Goal: Book appointment/travel/reservation

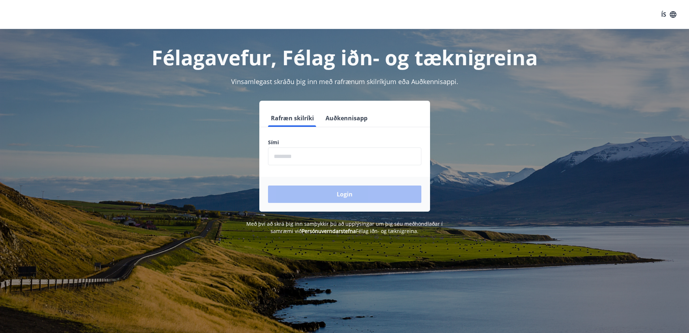
click at [334, 116] on button "Auðkennisapp" at bounding box center [347, 117] width 48 height 17
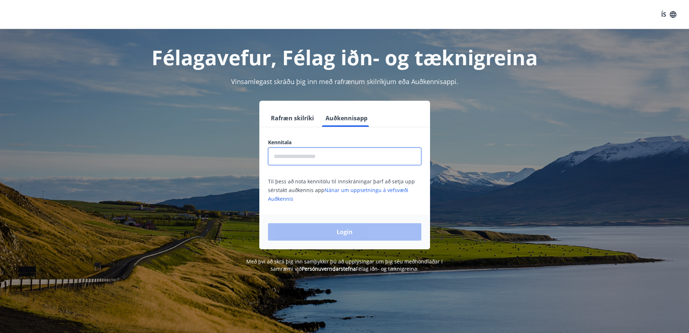
click at [332, 160] on input "text" at bounding box center [344, 156] width 153 height 18
type input "**********"
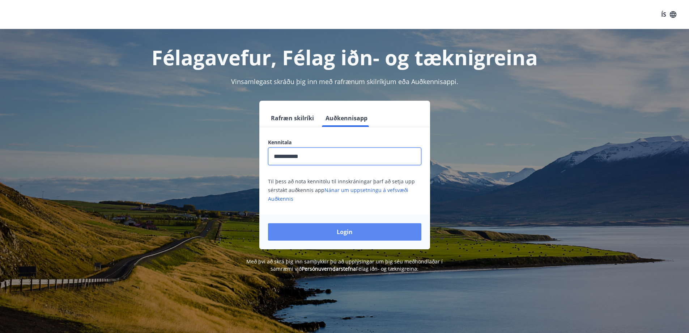
click at [336, 227] on button "Login" at bounding box center [344, 231] width 153 height 17
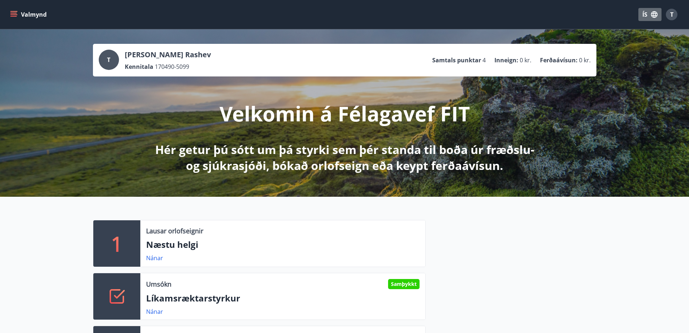
click at [657, 16] on icon "button" at bounding box center [654, 14] width 7 height 7
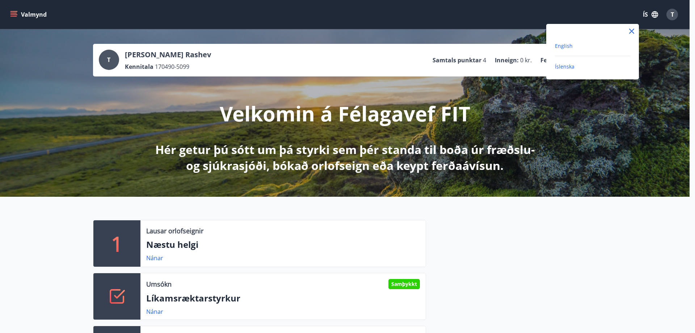
click at [568, 45] on span "English" at bounding box center [564, 45] width 18 height 7
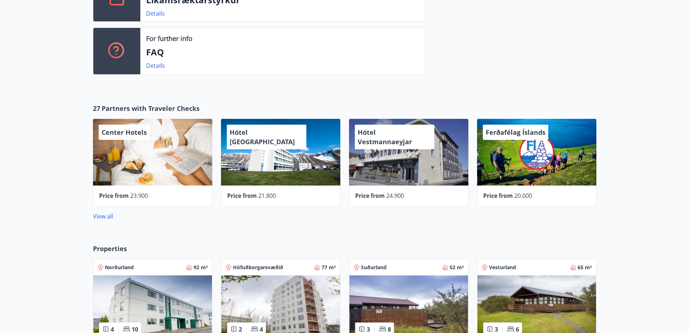
scroll to position [326, 0]
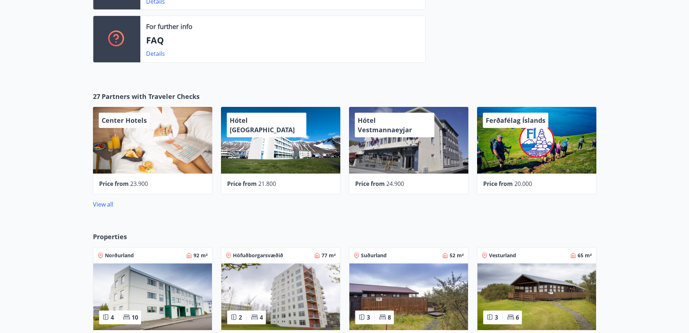
click at [258, 142] on div "Hótel [GEOGRAPHIC_DATA]" at bounding box center [280, 140] width 119 height 67
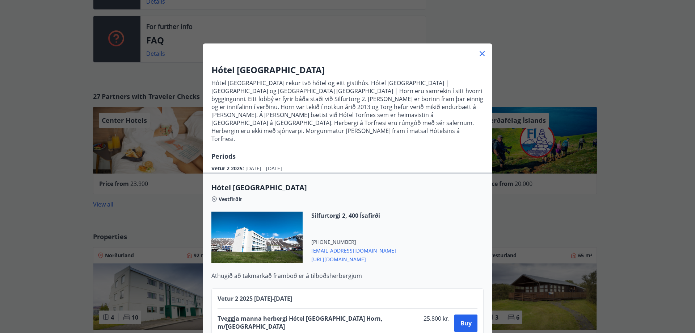
click at [479, 50] on icon at bounding box center [482, 53] width 9 height 9
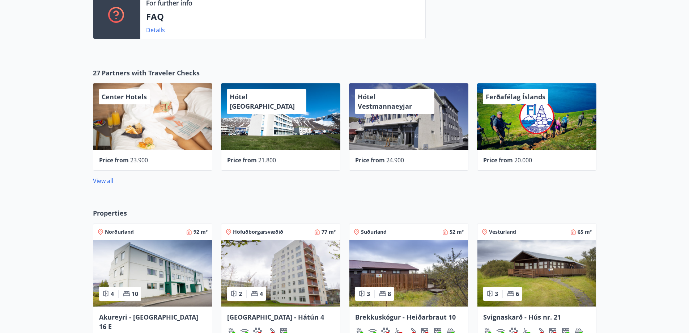
scroll to position [398, 0]
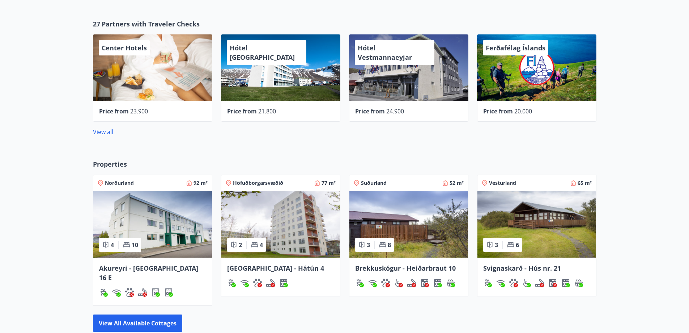
click at [194, 229] on img at bounding box center [152, 224] width 119 height 67
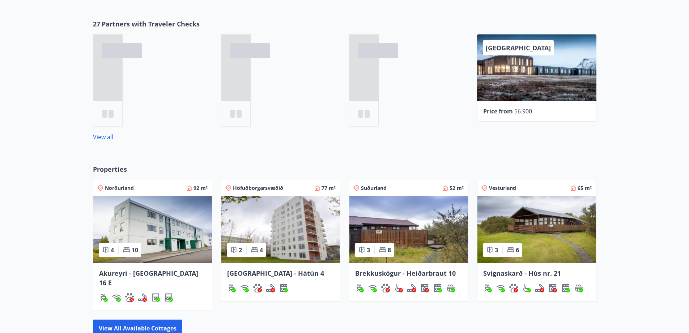
scroll to position [436, 0]
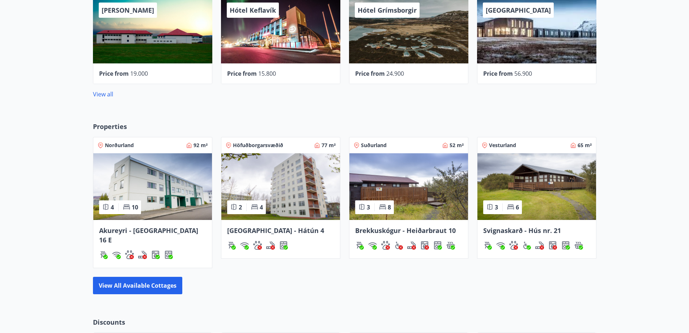
click at [292, 177] on img at bounding box center [280, 186] width 119 height 67
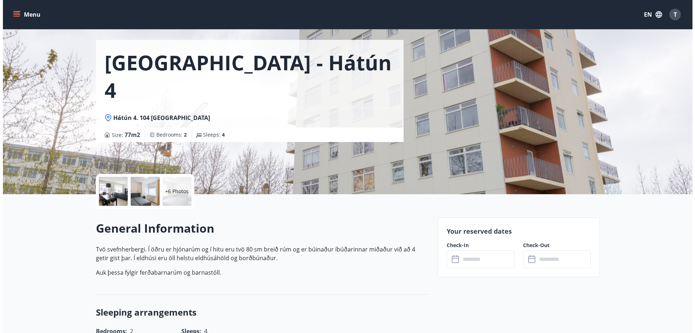
scroll to position [36, 0]
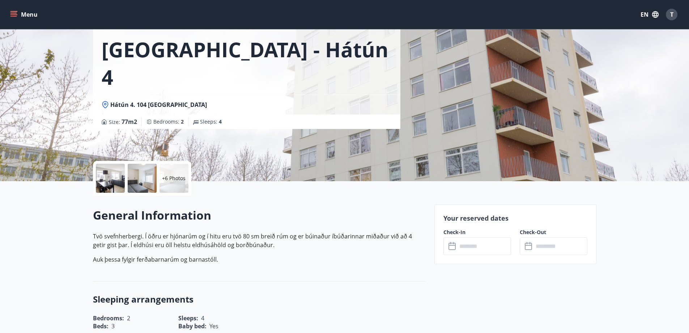
click at [108, 170] on div at bounding box center [110, 178] width 29 height 29
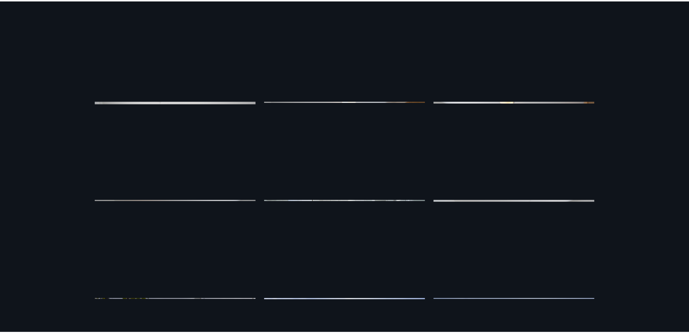
scroll to position [0, 0]
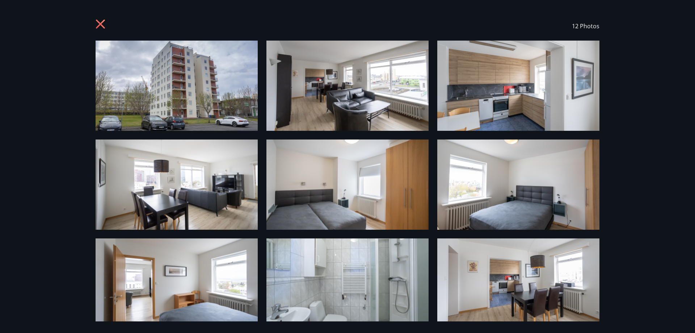
click at [96, 26] on icon at bounding box center [102, 25] width 12 height 12
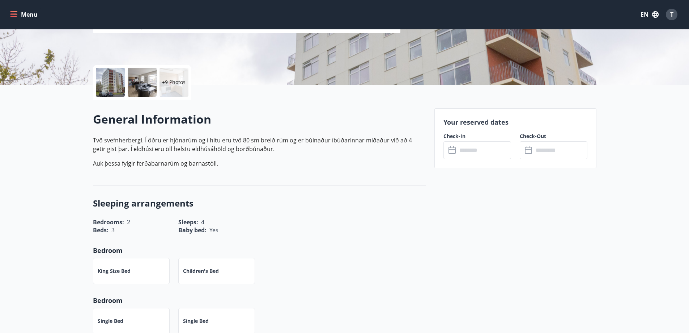
scroll to position [145, 0]
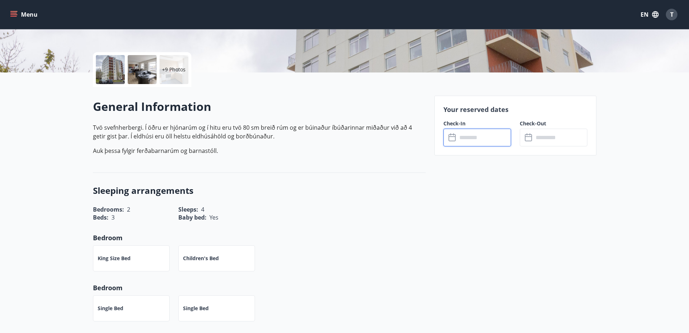
click at [491, 140] on input "text" at bounding box center [484, 137] width 54 height 18
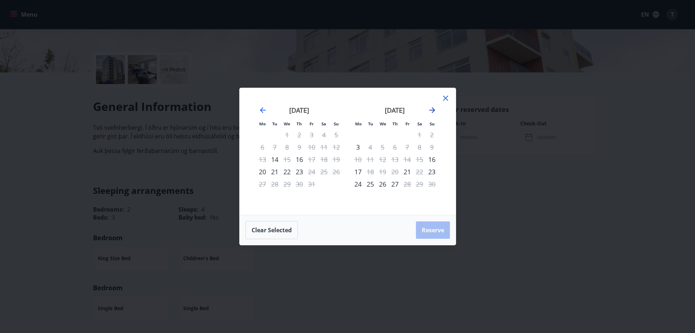
click at [430, 107] on icon "Move forward to switch to the next month." at bounding box center [432, 110] width 9 height 9
click at [433, 109] on icon "Move forward to switch to the next month." at bounding box center [432, 110] width 9 height 9
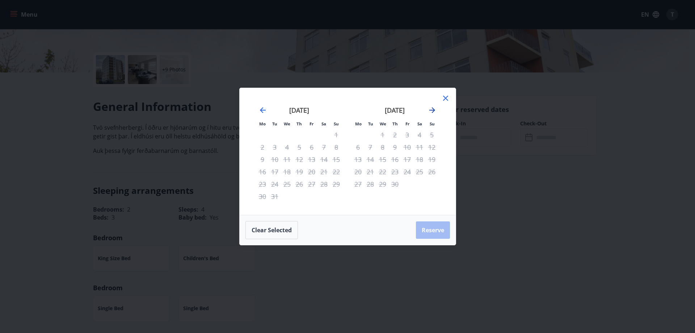
click at [433, 109] on icon "Move forward to switch to the next month." at bounding box center [432, 110] width 9 height 9
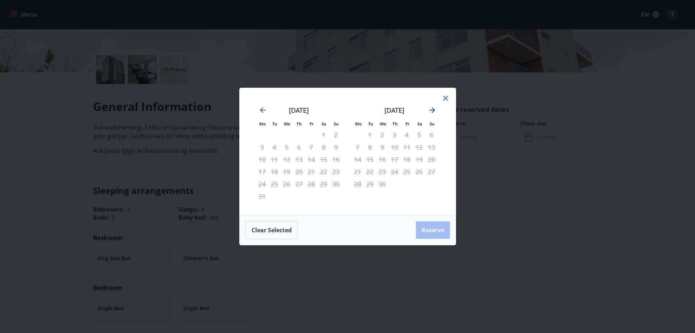
click at [433, 109] on icon "Move forward to switch to the next month." at bounding box center [432, 110] width 9 height 9
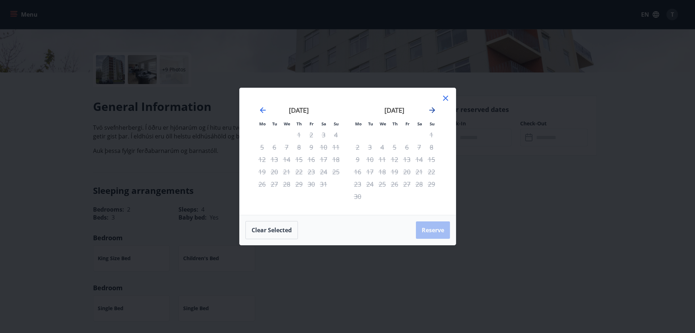
click at [433, 109] on icon "Move forward to switch to the next month." at bounding box center [432, 110] width 9 height 9
click at [443, 99] on icon at bounding box center [445, 98] width 9 height 9
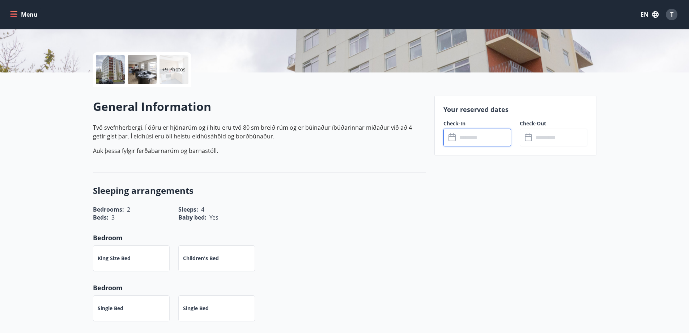
click at [460, 141] on input "text" at bounding box center [484, 137] width 54 height 18
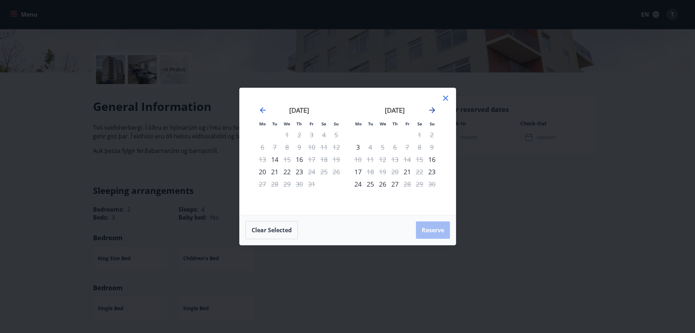
click at [431, 109] on icon "Move forward to switch to the next month." at bounding box center [432, 110] width 9 height 9
click at [443, 99] on icon at bounding box center [445, 98] width 9 height 9
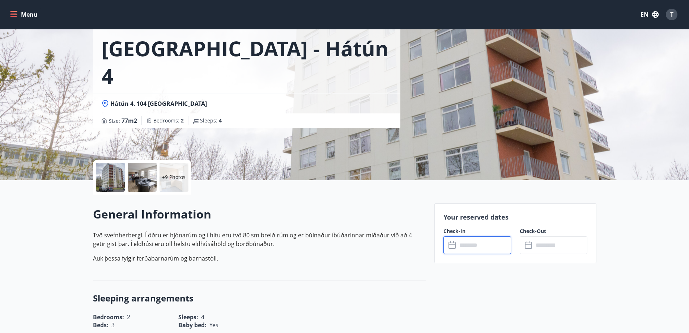
scroll to position [36, 0]
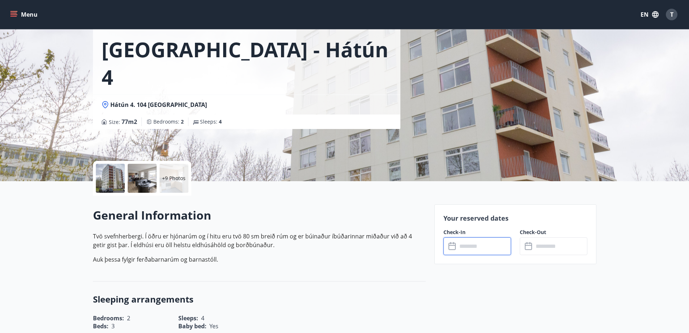
click at [478, 252] on input "text" at bounding box center [484, 246] width 54 height 18
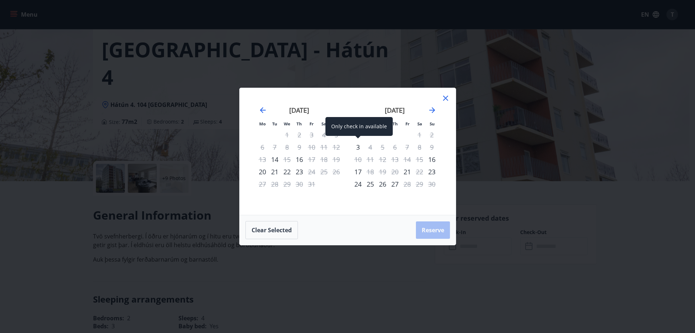
click at [359, 148] on div "3" at bounding box center [358, 147] width 12 height 12
click at [368, 145] on div "4" at bounding box center [370, 147] width 12 height 12
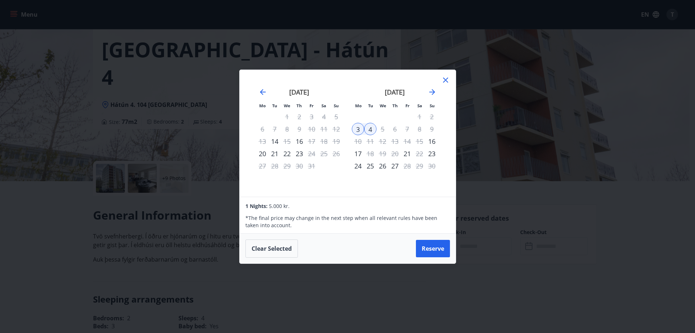
click at [442, 78] on icon at bounding box center [445, 80] width 9 height 9
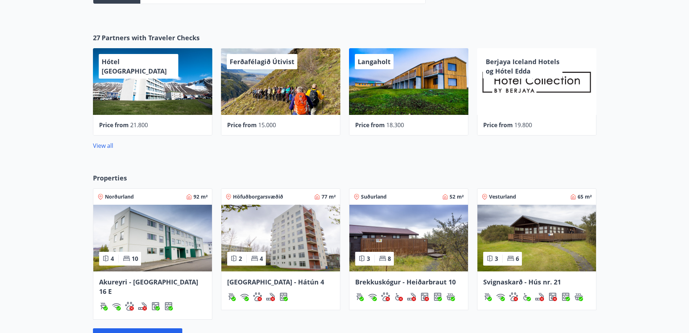
scroll to position [420, 0]
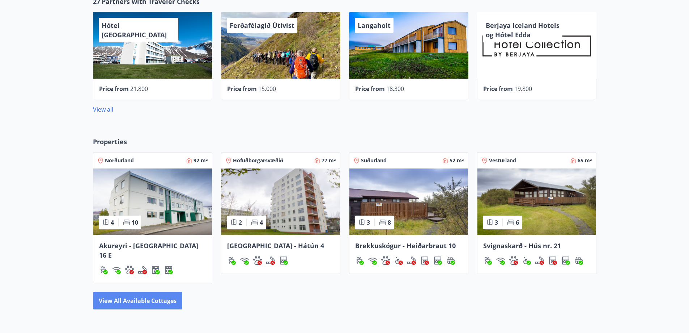
click at [158, 292] on button "View all available cottages" at bounding box center [137, 300] width 89 height 17
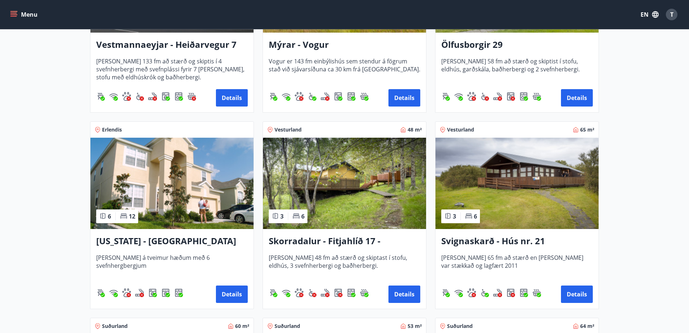
scroll to position [832, 0]
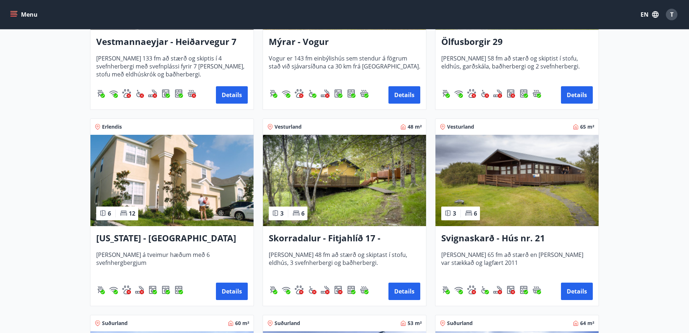
click at [196, 198] on img at bounding box center [171, 180] width 163 height 91
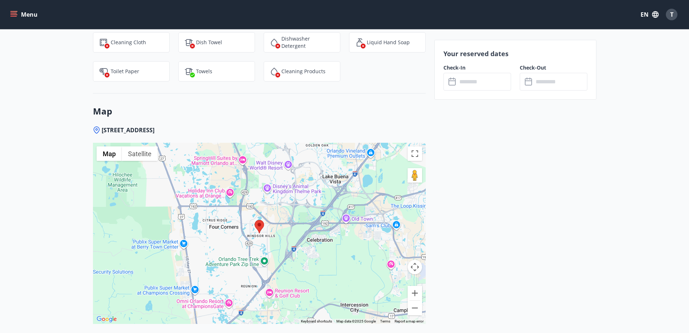
scroll to position [1085, 0]
